Goal: Task Accomplishment & Management: Use online tool/utility

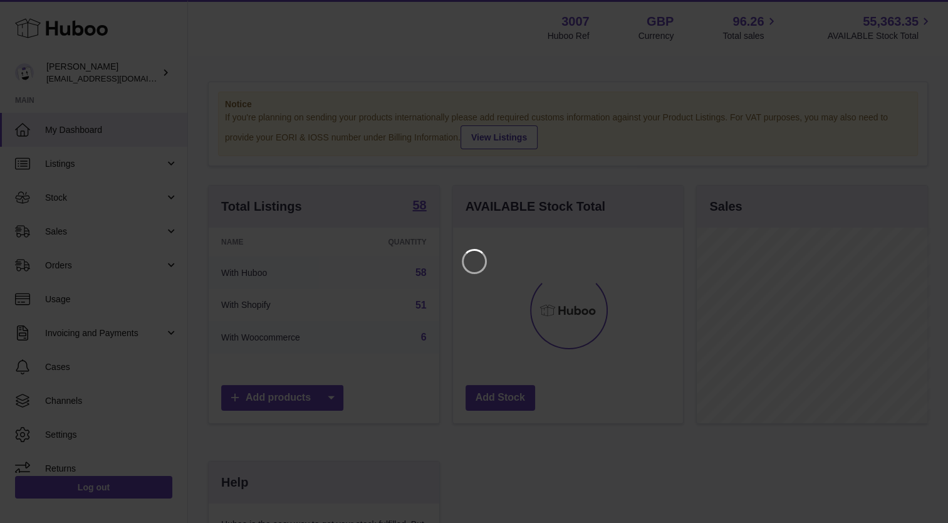
scroll to position [196, 234]
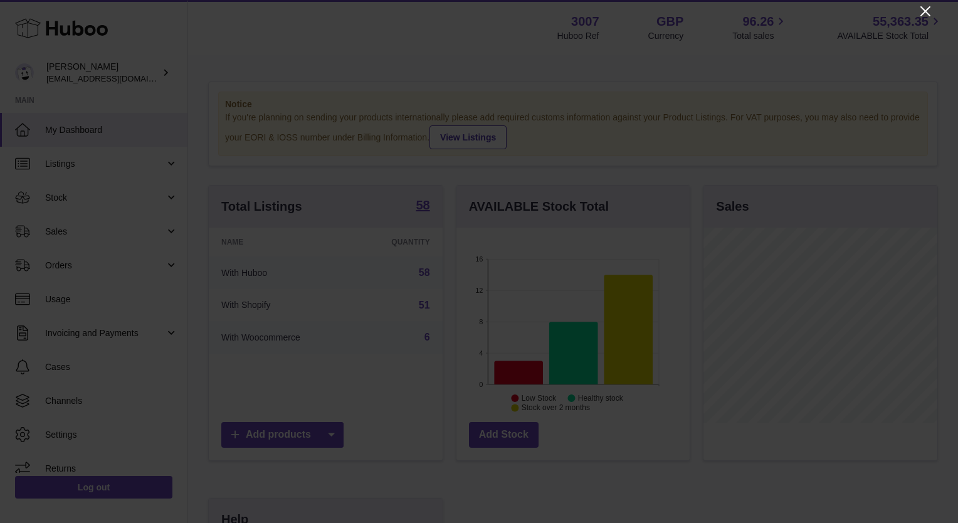
click at [927, 12] on icon "Close" at bounding box center [925, 11] width 15 height 15
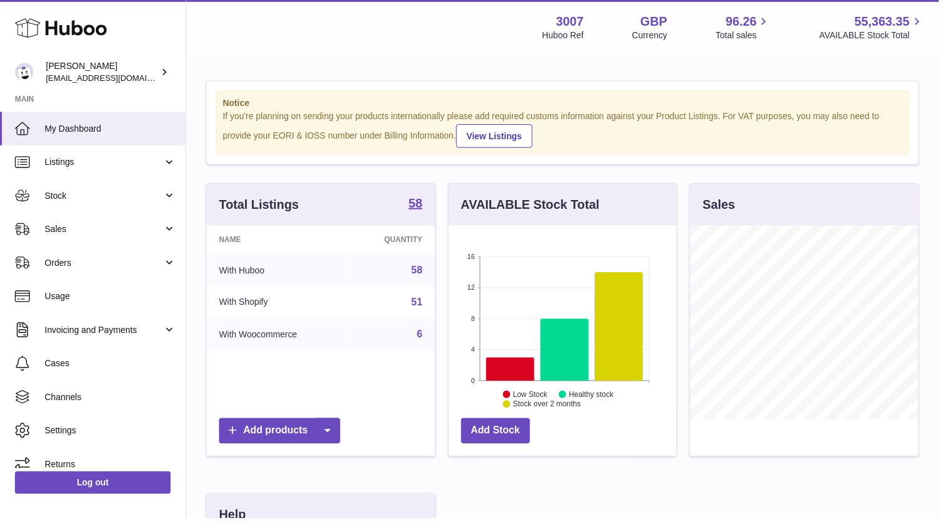
scroll to position [626647, 626612]
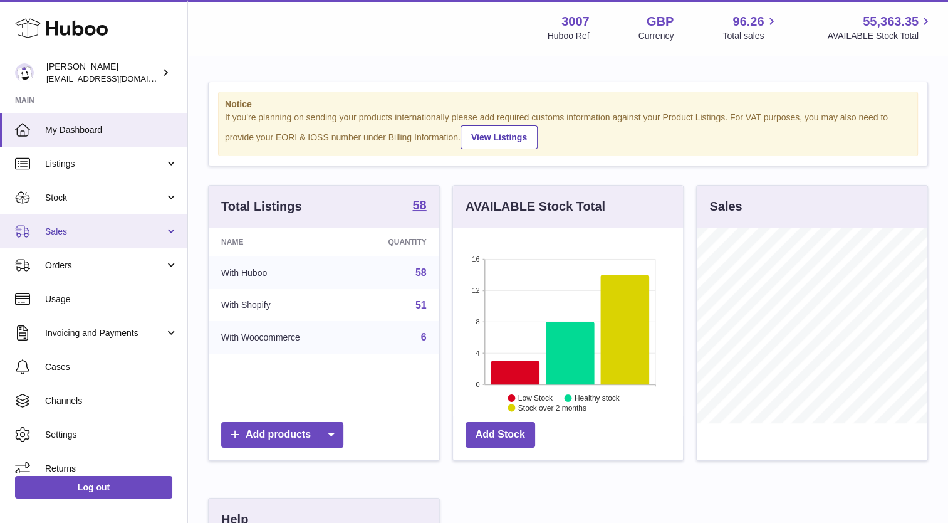
click at [71, 233] on span "Sales" at bounding box center [105, 232] width 120 height 12
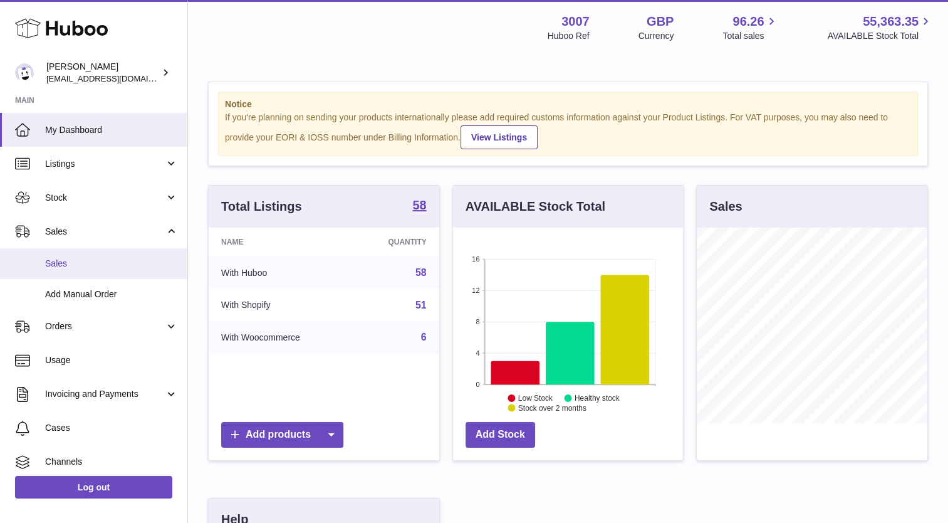
click at [71, 256] on link "Sales" at bounding box center [93, 263] width 187 height 31
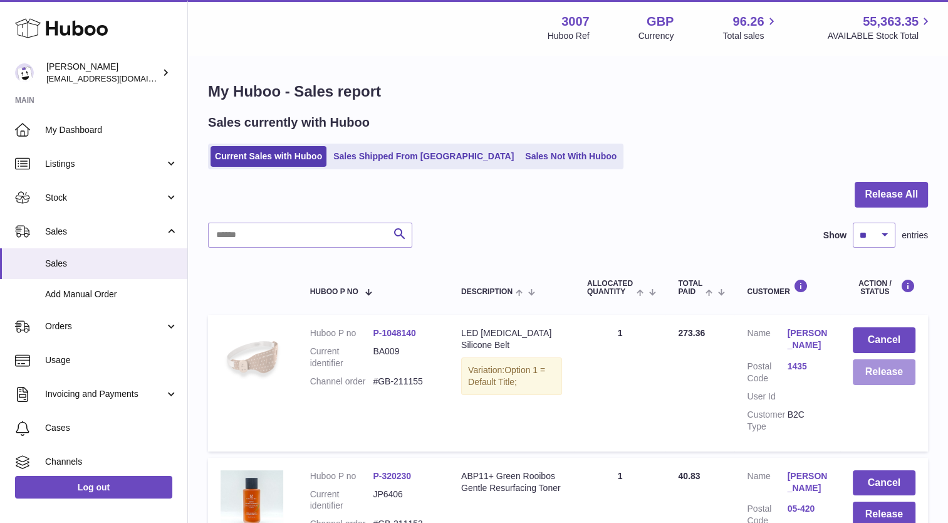
click at [880, 376] on button "Release" at bounding box center [884, 372] width 63 height 26
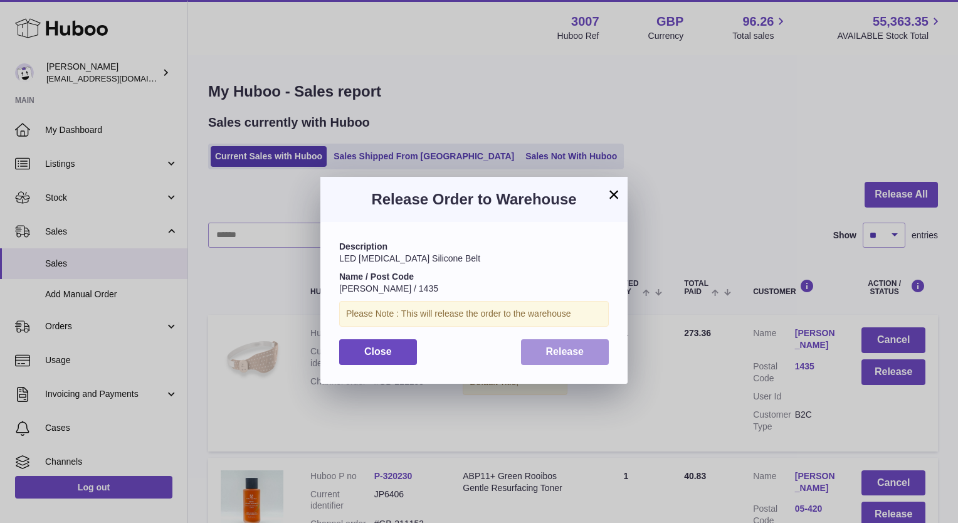
click at [579, 350] on span "Release" at bounding box center [565, 351] width 38 height 11
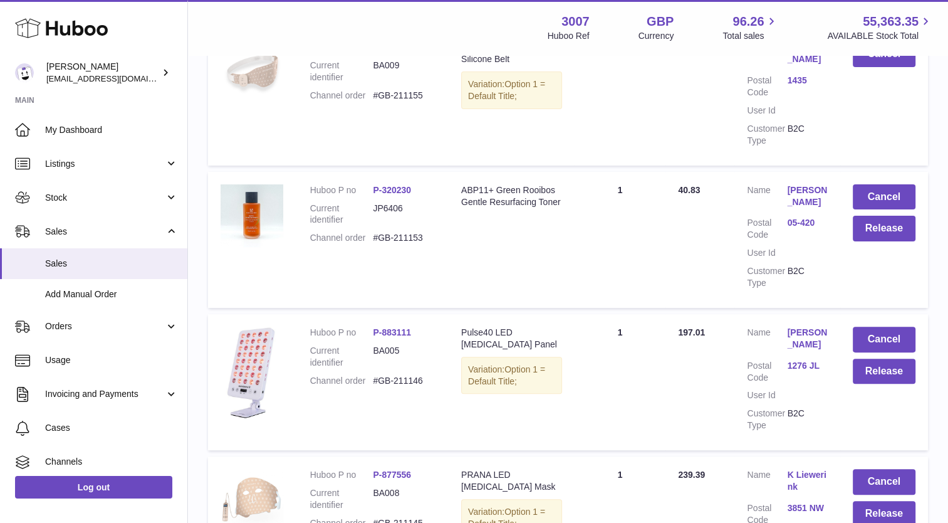
scroll to position [280, 0]
